Goal: Information Seeking & Learning: Learn about a topic

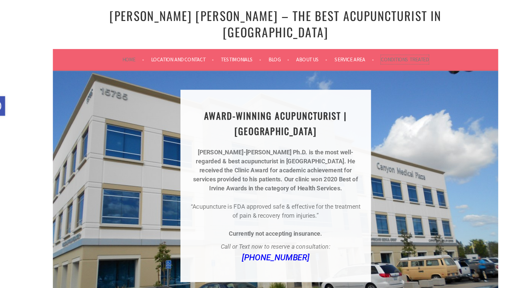
click at [354, 49] on link "Conditions Treated" at bounding box center [370, 53] width 42 height 8
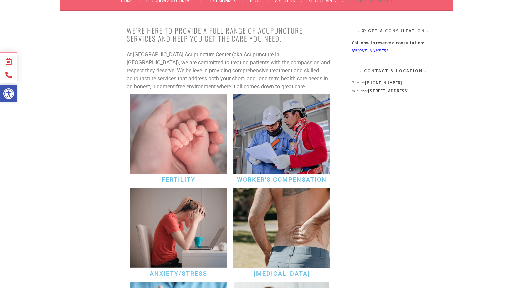
scroll to position [119, 0]
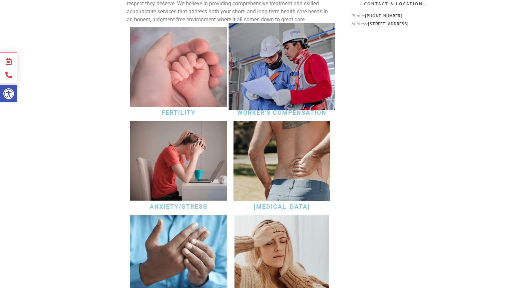
click at [277, 72] on img at bounding box center [282, 66] width 106 height 87
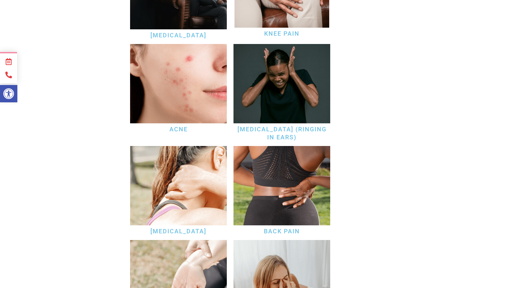
scroll to position [672, 0]
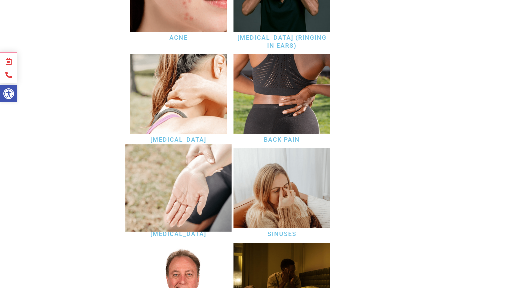
click at [208, 170] on img at bounding box center [178, 187] width 106 height 87
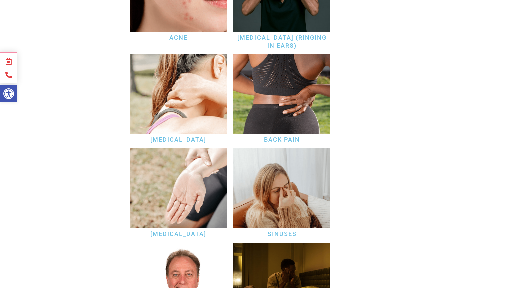
scroll to position [838, 0]
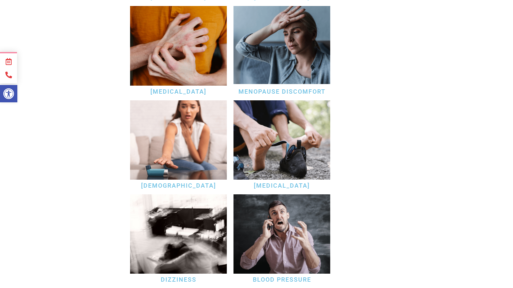
scroll to position [1360, 0]
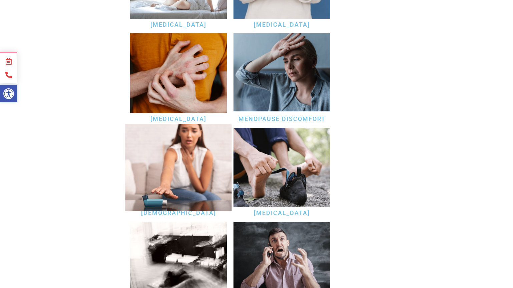
click at [178, 166] on img at bounding box center [178, 167] width 106 height 87
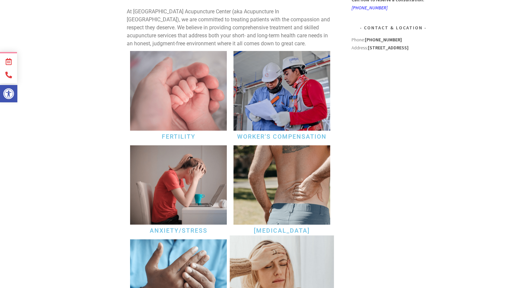
scroll to position [80, 0]
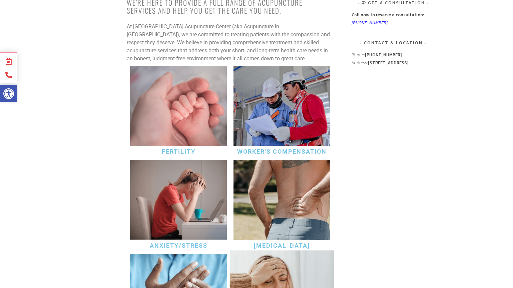
click at [298, 266] on img at bounding box center [282, 293] width 104 height 86
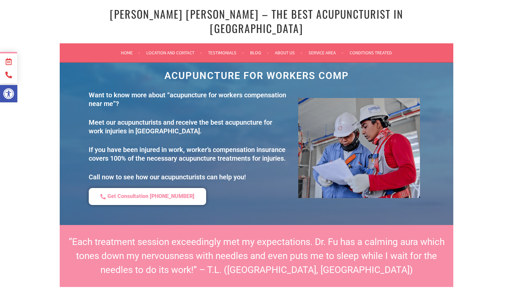
click at [280, 105] on div "Want to know more about “acupuncture for workers compensation near me”? Meet ou…" at bounding box center [188, 136] width 198 height 91
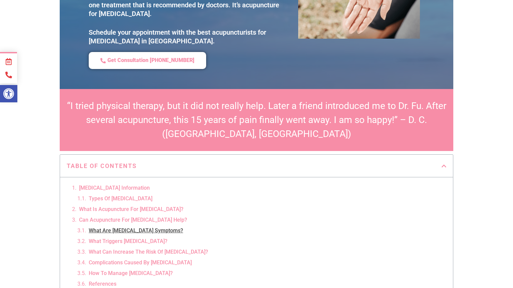
scroll to position [181, 0]
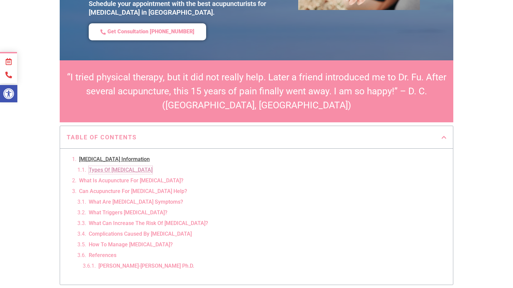
click at [112, 166] on link "Types Of Neuropathy" at bounding box center [121, 170] width 64 height 8
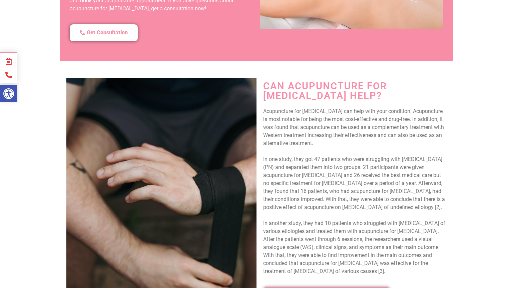
scroll to position [775, 0]
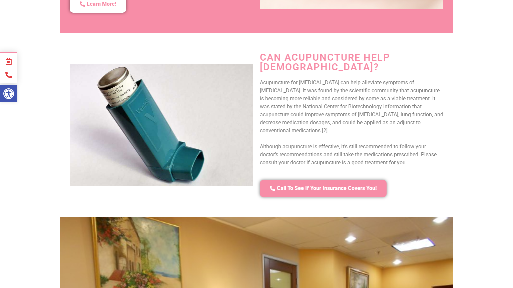
scroll to position [636, 0]
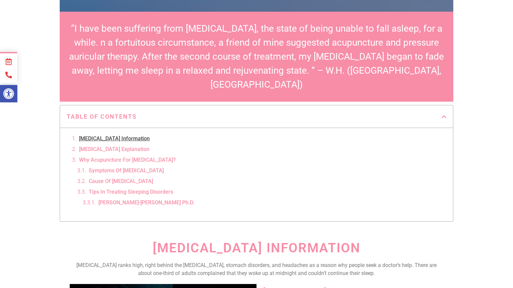
scroll to position [346, 0]
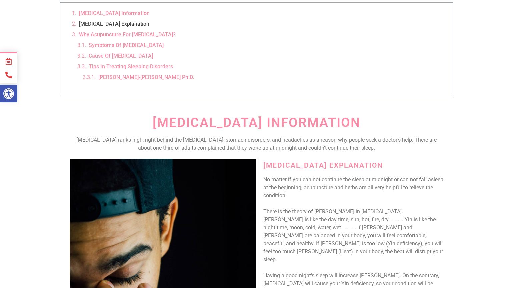
click at [333, 208] on p "There is the theory of Yin-Yang in Chinese medicine. Yang is like the day time,…" at bounding box center [353, 236] width 180 height 56
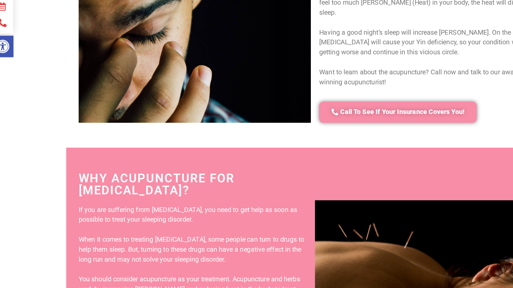
scroll to position [541, 0]
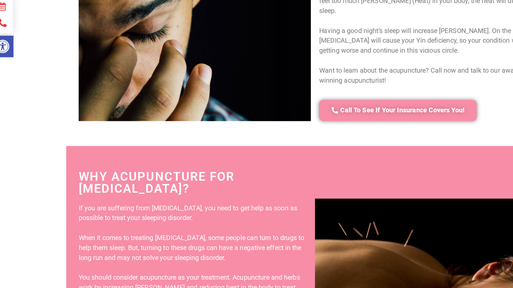
click at [184, 220] on div "If you are suffering from insomnia, you need to get help as soon as possible to…" at bounding box center [161, 276] width 183 height 112
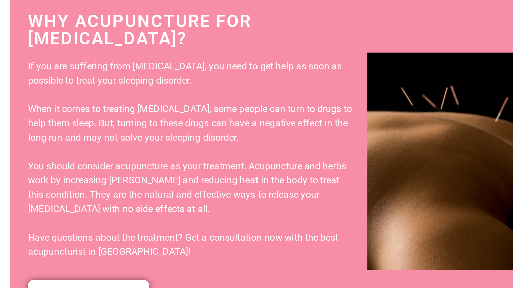
scroll to position [601, 0]
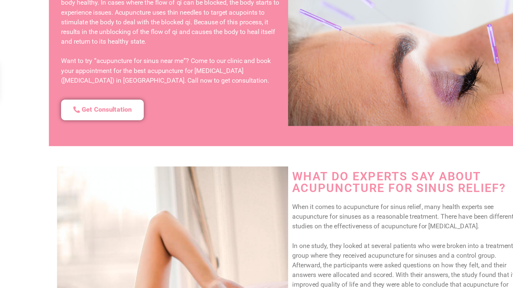
scroll to position [715, 0]
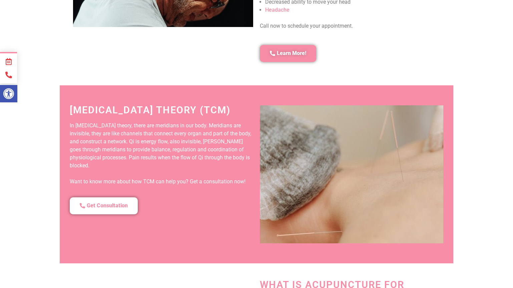
scroll to position [573, 0]
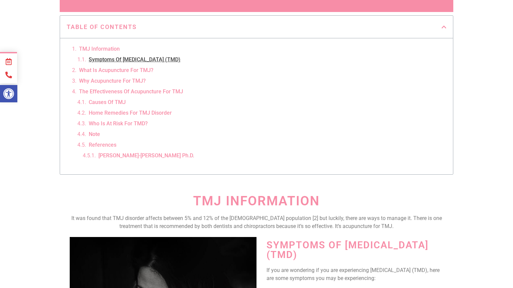
scroll to position [361, 0]
